Goal: Navigation & Orientation: Find specific page/section

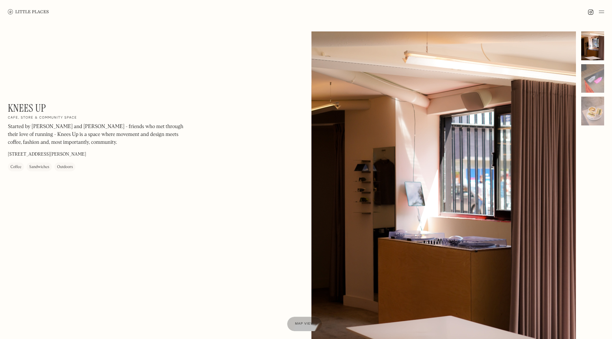
click at [39, 10] on img at bounding box center [28, 11] width 41 height 5
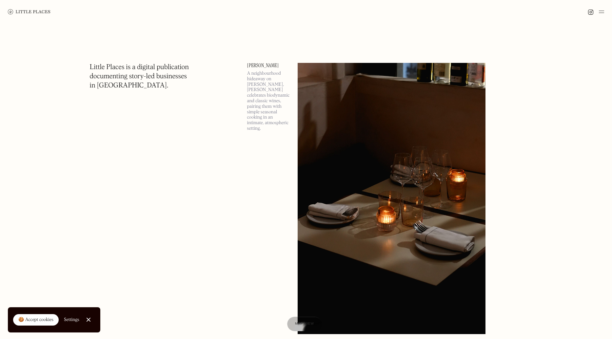
click at [599, 12] on img at bounding box center [601, 12] width 5 height 8
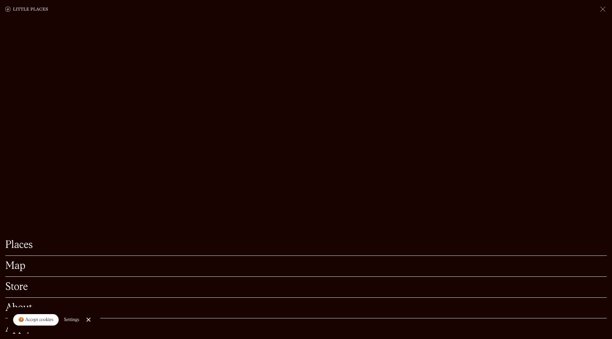
scroll to position [131, 0]
click at [30, 240] on link "Places" at bounding box center [305, 245] width 601 height 10
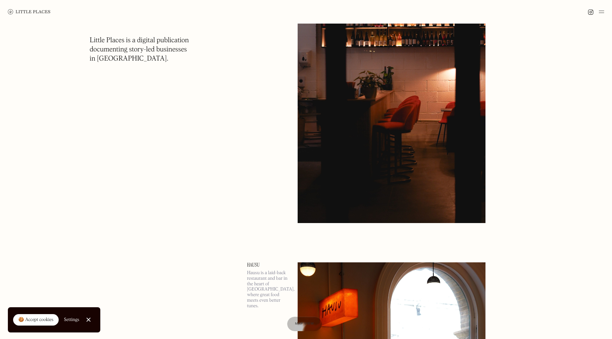
drag, startPoint x: 198, startPoint y: 169, endPoint x: 197, endPoint y: 335, distance: 165.2
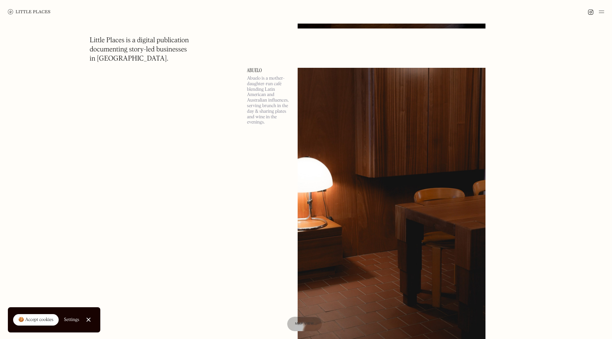
drag, startPoint x: 195, startPoint y: 156, endPoint x: 187, endPoint y: 360, distance: 204.3
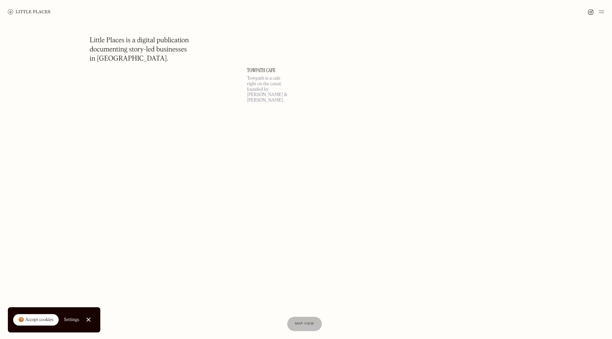
drag, startPoint x: 189, startPoint y: 333, endPoint x: 188, endPoint y: 319, distance: 14.7
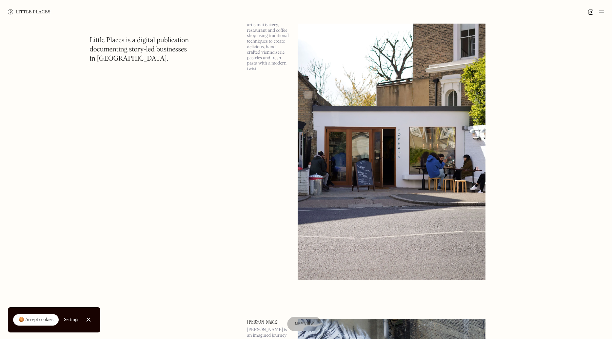
drag, startPoint x: 192, startPoint y: 166, endPoint x: 193, endPoint y: 299, distance: 133.4
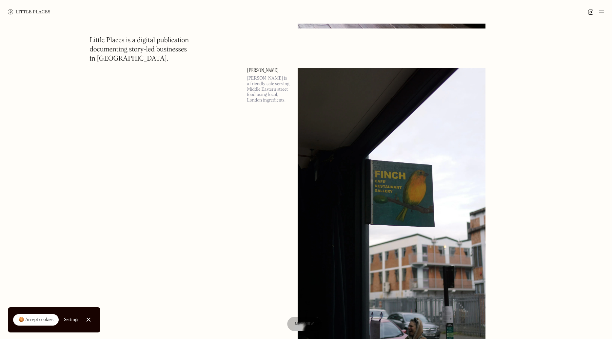
scroll to position [30749, 0]
drag, startPoint x: 189, startPoint y: 266, endPoint x: 184, endPoint y: 358, distance: 91.9
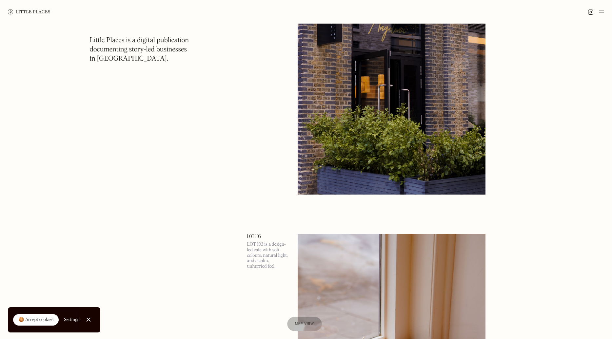
scroll to position [3287, 0]
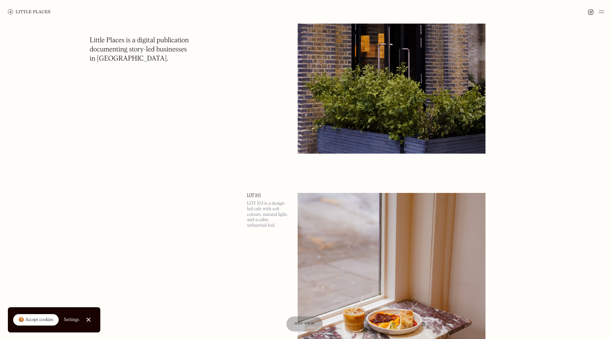
click at [309, 325] on span "Map view" at bounding box center [305, 324] width 20 height 4
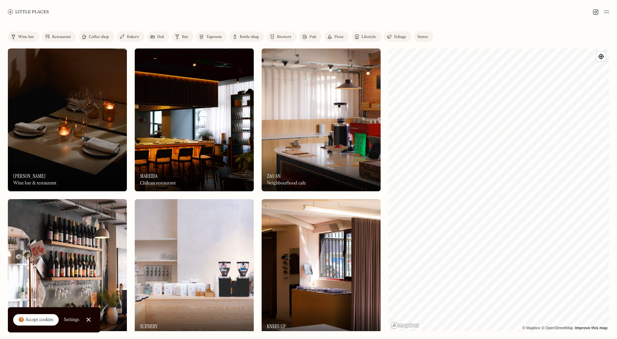
click at [19, 8] on link at bounding box center [28, 12] width 41 height 24
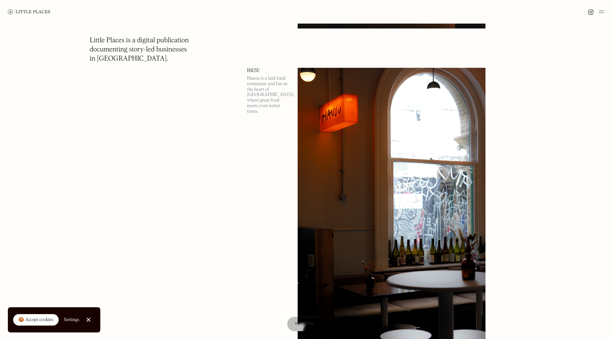
drag, startPoint x: 158, startPoint y: 241, endPoint x: 136, endPoint y: 335, distance: 96.0
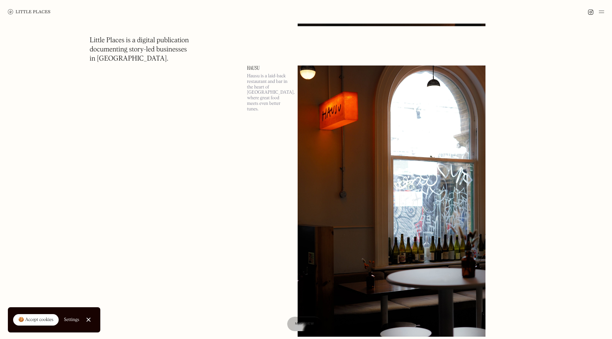
drag, startPoint x: 213, startPoint y: 195, endPoint x: 230, endPoint y: 54, distance: 142.6
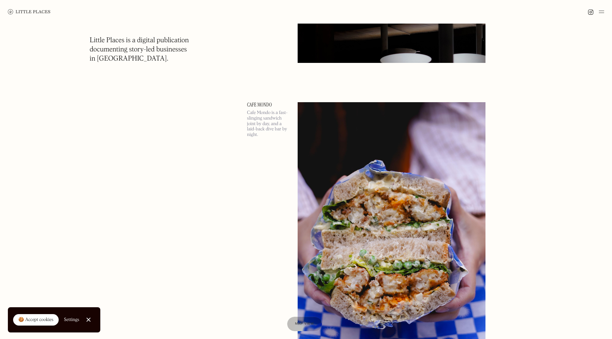
scroll to position [7792, 0]
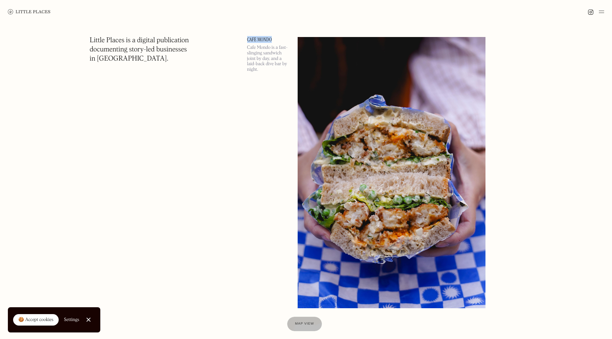
drag, startPoint x: 243, startPoint y: 40, endPoint x: 275, endPoint y: 40, distance: 31.5
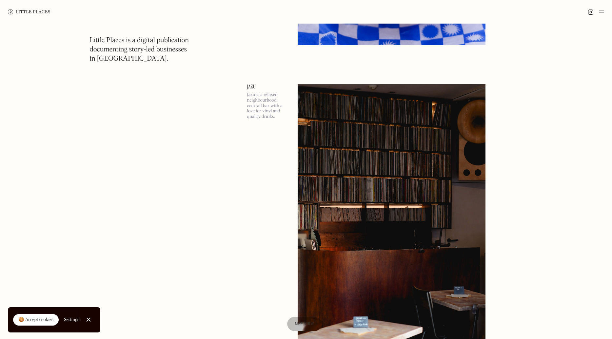
scroll to position [8054, 0]
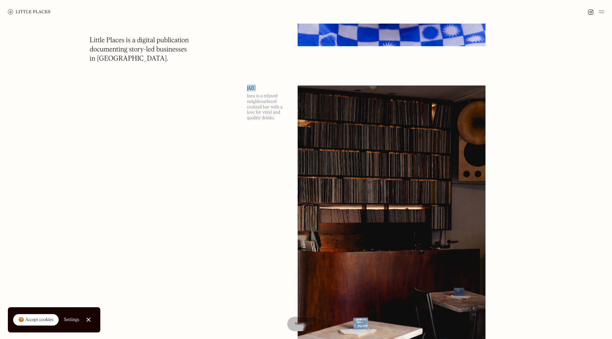
drag, startPoint x: 243, startPoint y: 89, endPoint x: 257, endPoint y: 89, distance: 13.8
click at [257, 109] on p "Jazu is a relaxed neighbourhood cocktail bar with a love for vinyl and quality …" at bounding box center [268, 107] width 43 height 28
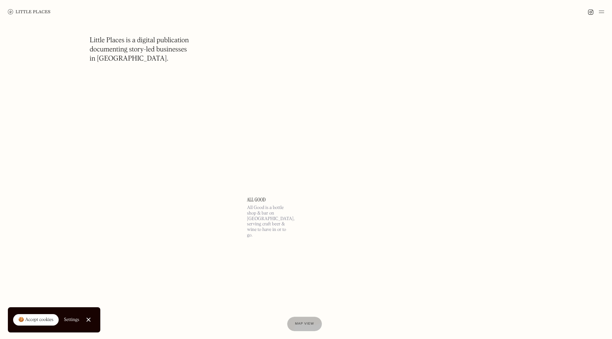
scroll to position [12511, 0]
